Goal: Transaction & Acquisition: Purchase product/service

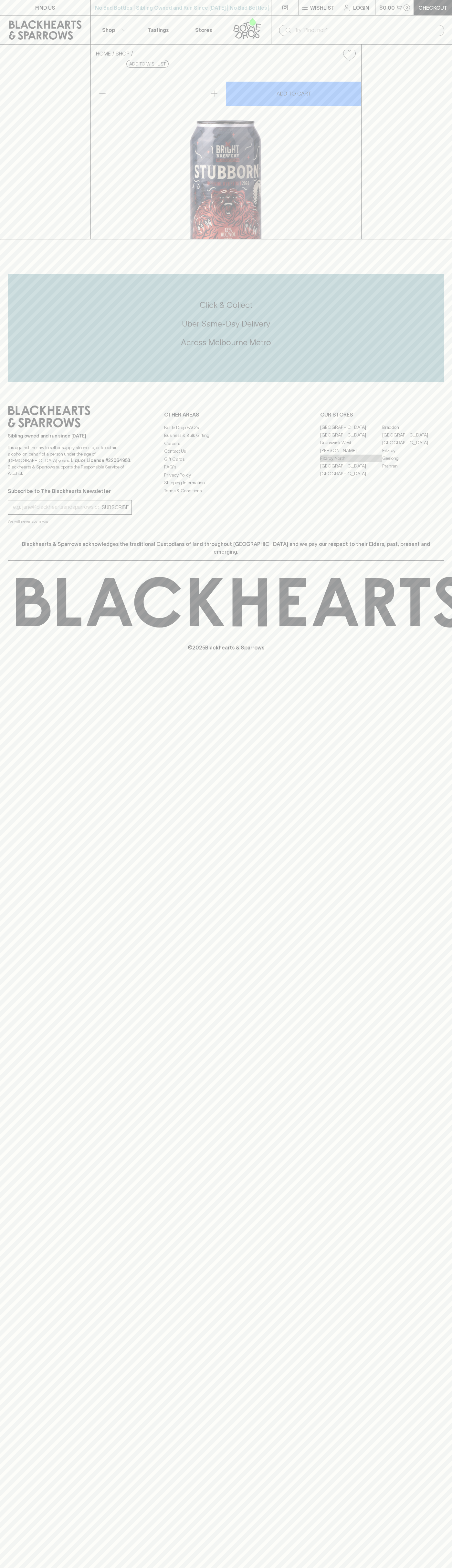
click at [351, 463] on link "Fitzroy North" at bounding box center [351, 458] width 62 height 8
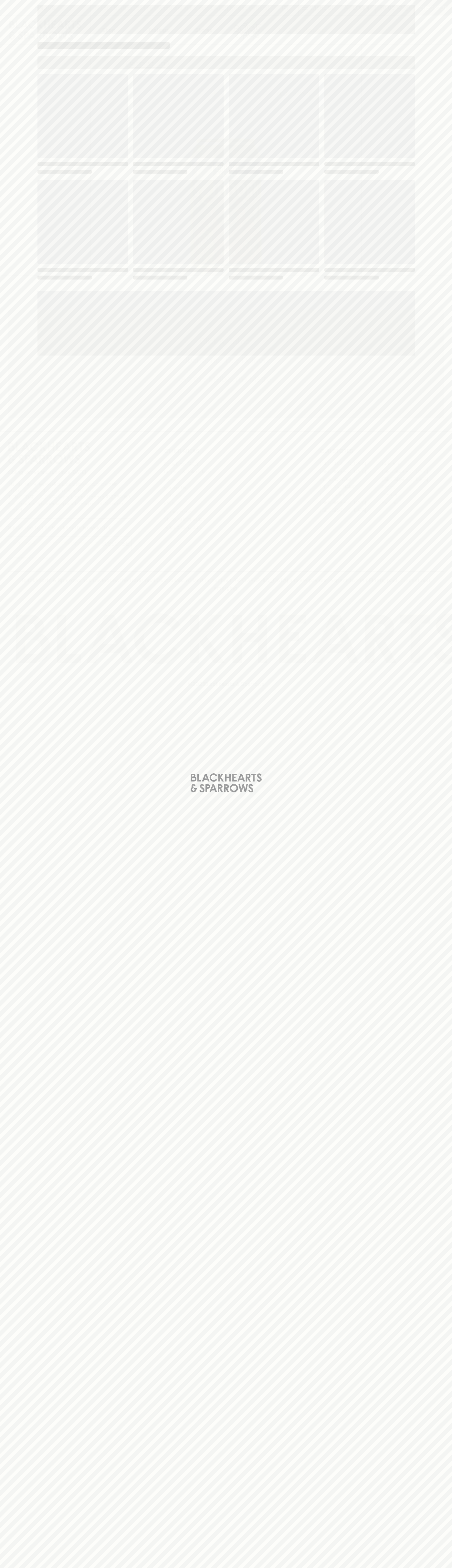
click at [307, 176] on div "Loading" at bounding box center [225, 177] width 377 height 206
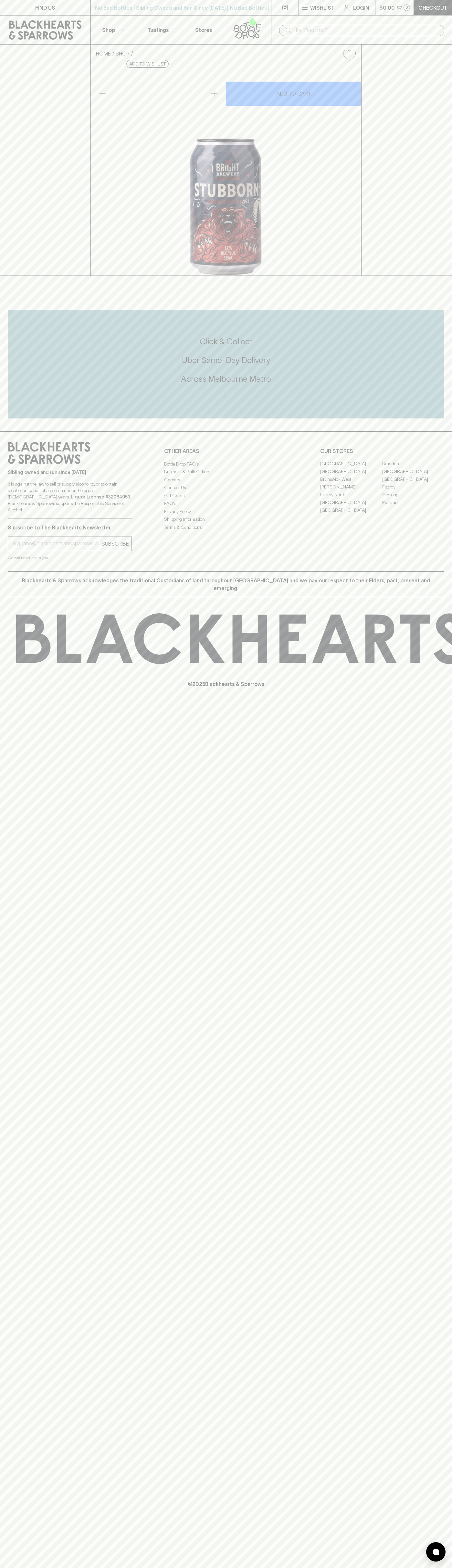
click at [372, 13] on link "Login" at bounding box center [356, 7] width 38 height 15
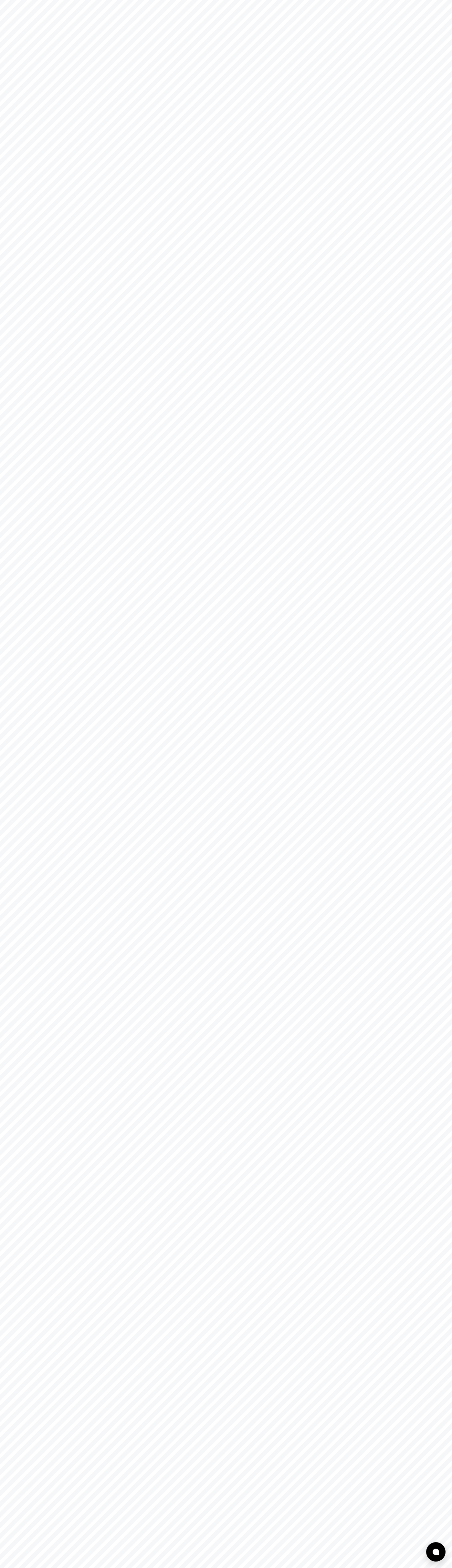
click at [429, 0] on html at bounding box center [226, 0] width 452 height 0
click at [37, 0] on html at bounding box center [226, 0] width 452 height 0
